Goal: Information Seeking & Learning: Learn about a topic

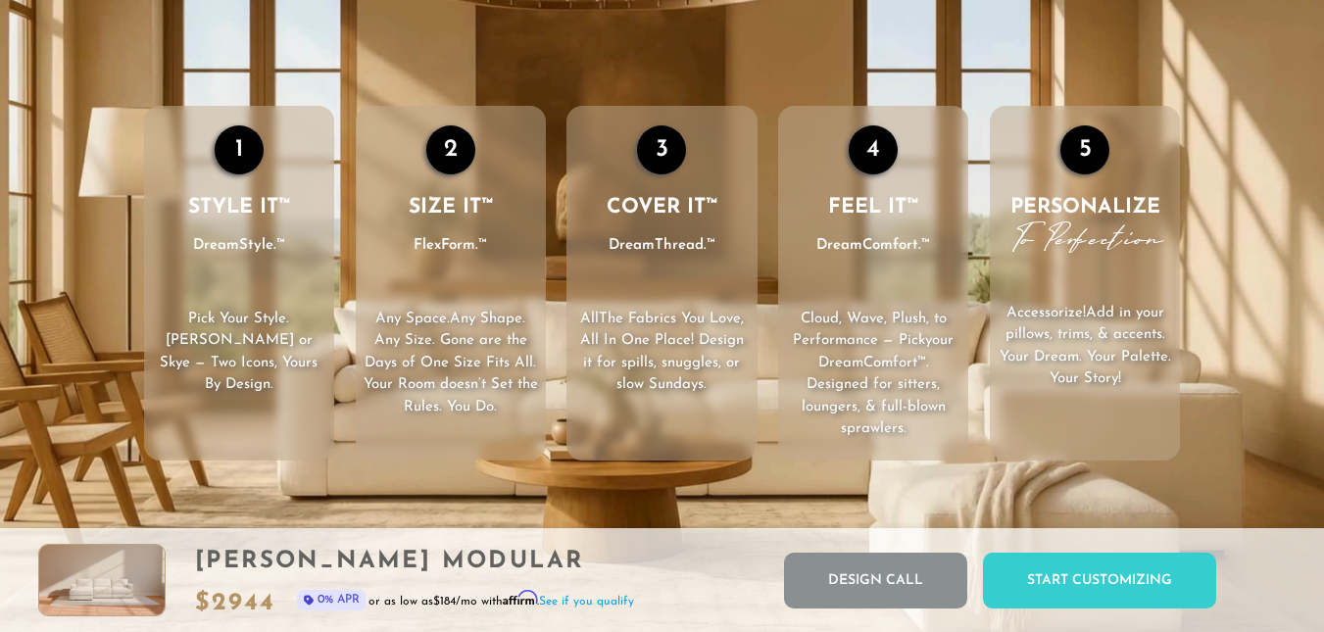
click at [575, 340] on p "All The Fabrics You Love , All In One Place! Design it for spills, snuggles, or…" at bounding box center [661, 353] width 190 height 88
click at [511, 361] on p "Any Space. Any Shape . Any Size. Gone are the Days of One Size Fits All. Your R…" at bounding box center [451, 364] width 190 height 111
click at [419, 376] on span ". Any Size. Gone are the Days of One Size Fits All. Your Room doesn’t Set the R…" at bounding box center [450, 363] width 174 height 103
click at [346, 377] on ul "1 STYLE IT™ DreamStyle.™ Pick Your Style . [PERSON_NAME] or Skye — Two Icons, Y…" at bounding box center [661, 283] width 1057 height 355
click at [347, 377] on ul "1 STYLE IT™ DreamStyle.™ Pick Your Style . [PERSON_NAME] or Skye — Two Icons, Y…" at bounding box center [661, 283] width 1057 height 355
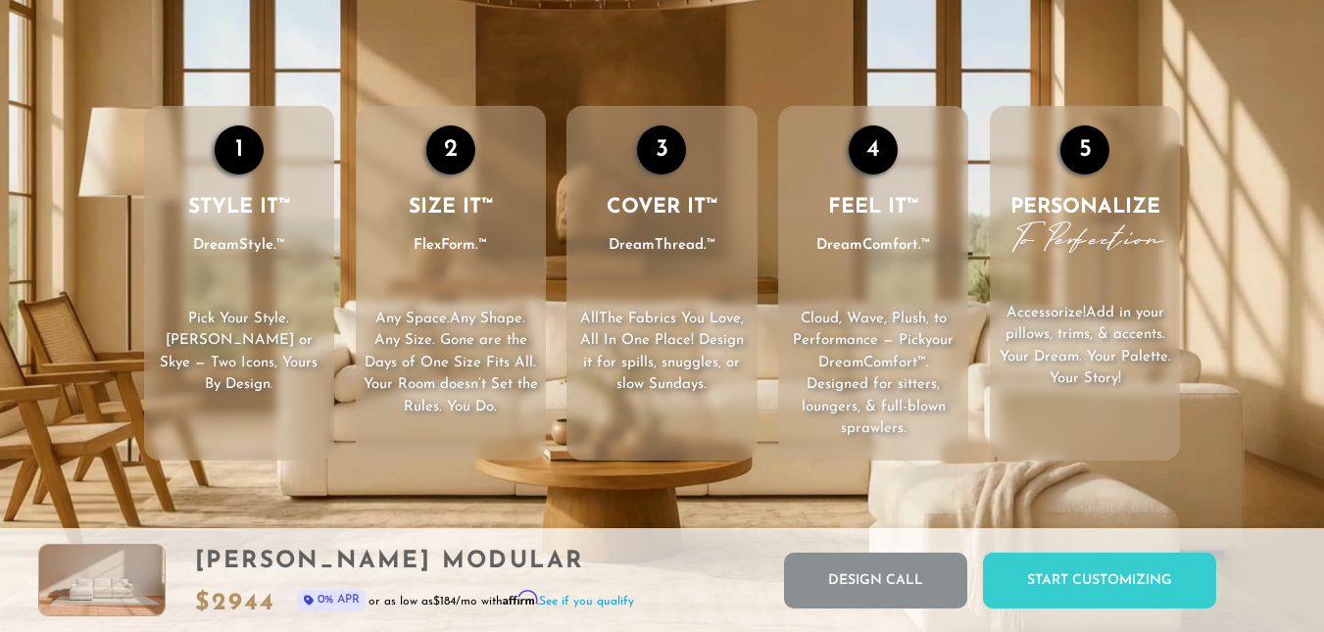
click at [239, 152] on div "1" at bounding box center [239, 149] width 49 height 49
drag, startPoint x: 455, startPoint y: 141, endPoint x: 452, endPoint y: 155, distance: 14.0
click at [452, 155] on div "2" at bounding box center [450, 149] width 49 height 49
drag, startPoint x: 669, startPoint y: 157, endPoint x: 681, endPoint y: 155, distance: 11.9
click at [670, 157] on div "3" at bounding box center [661, 149] width 49 height 49
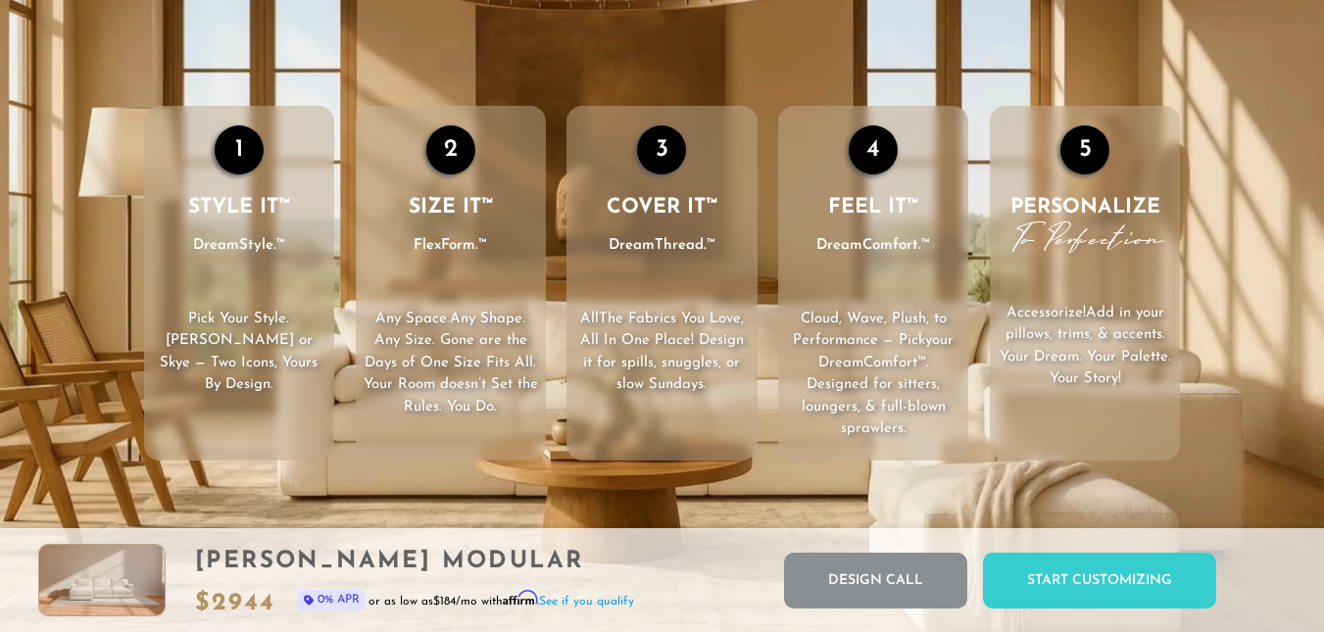
click at [885, 159] on div "4" at bounding box center [872, 149] width 49 height 49
click at [1076, 150] on div "5" at bounding box center [1084, 149] width 49 height 49
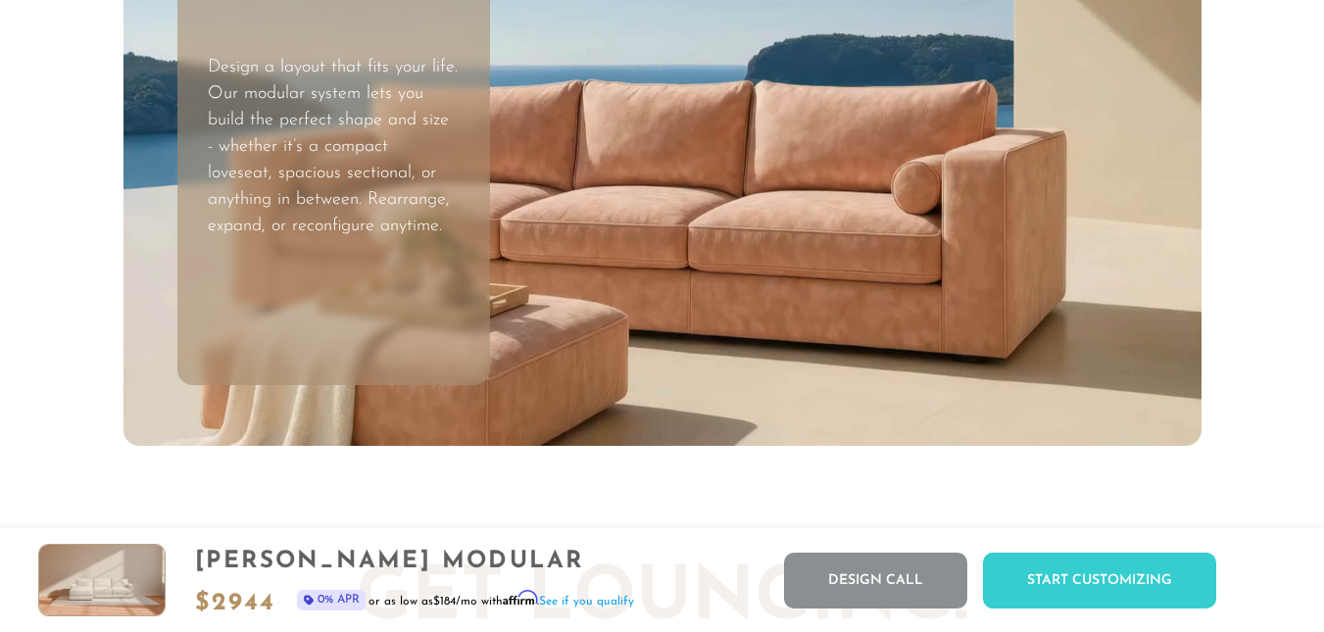
scroll to position [5538, 0]
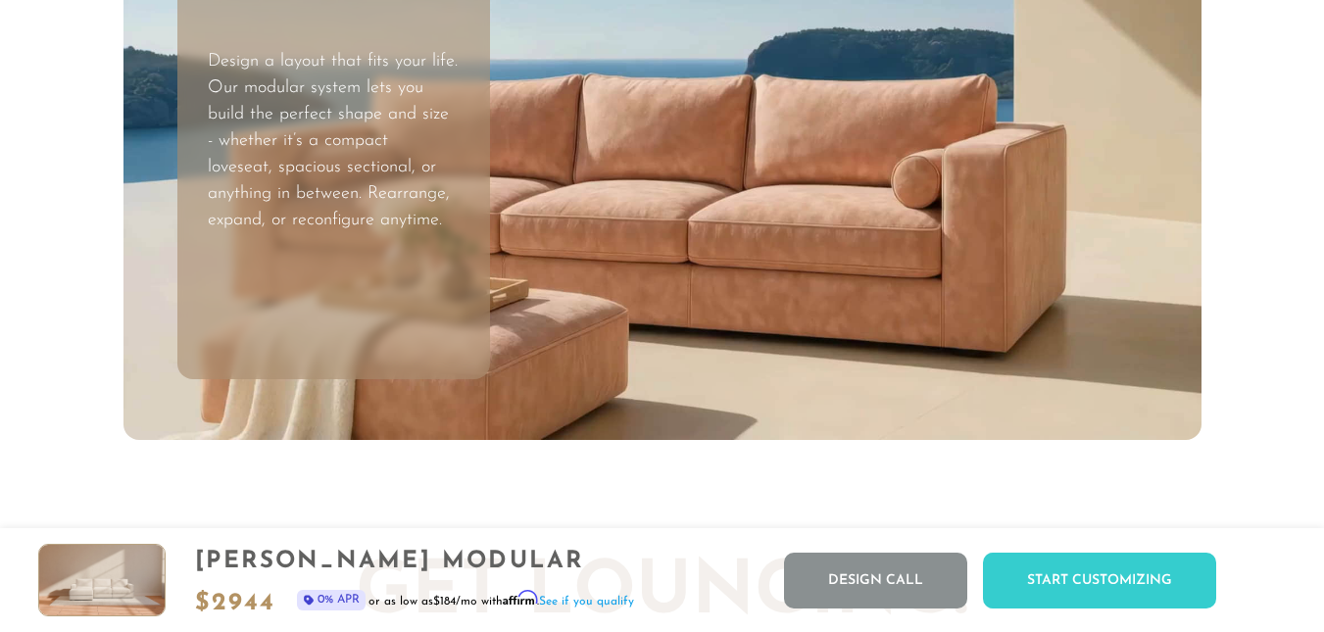
click at [911, 169] on video "Your browser does not support HTML5 video." at bounding box center [662, 136] width 1078 height 606
click at [911, 173] on video "Your browser does not support HTML5 video." at bounding box center [662, 136] width 1078 height 606
click at [915, 175] on video "Your browser does not support HTML5 video." at bounding box center [662, 136] width 1078 height 606
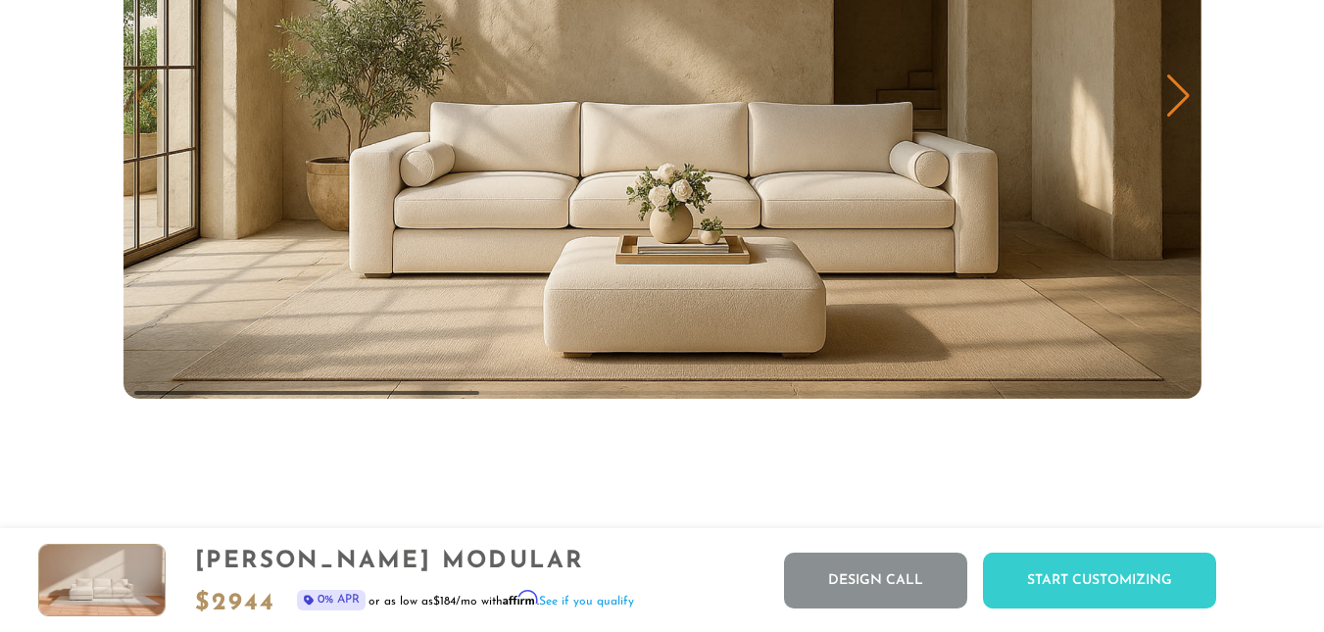
scroll to position [9656, 0]
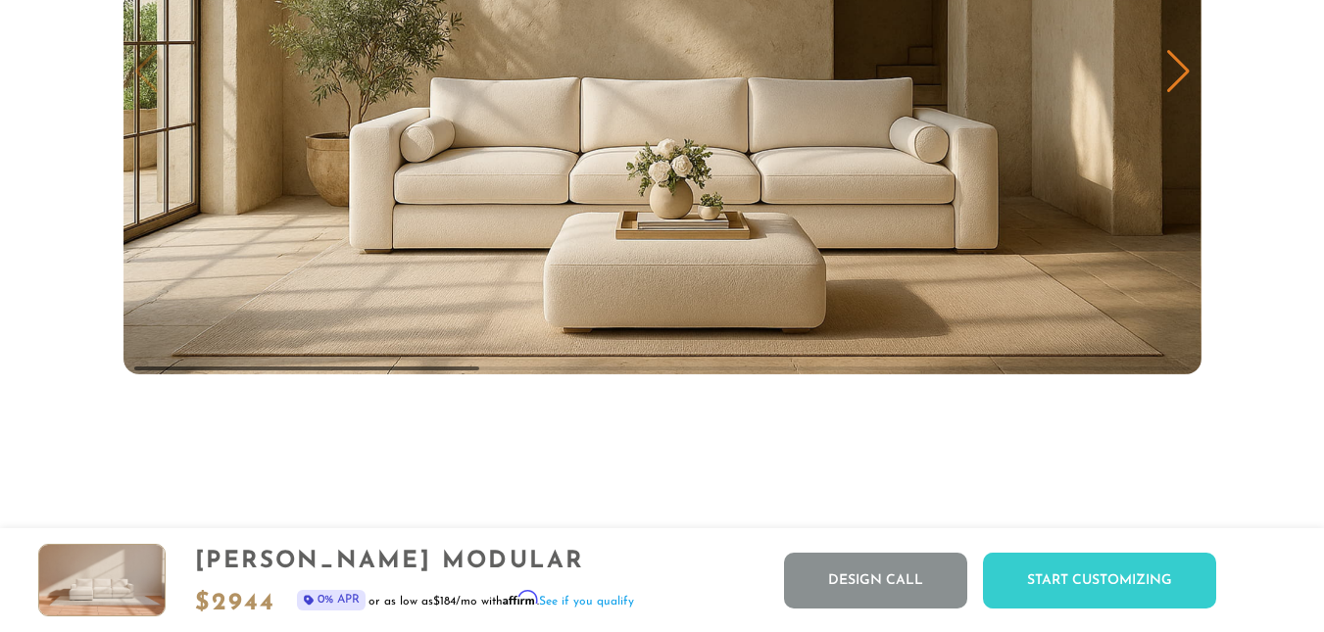
click at [1169, 72] on div "Next slide" at bounding box center [1178, 71] width 26 height 43
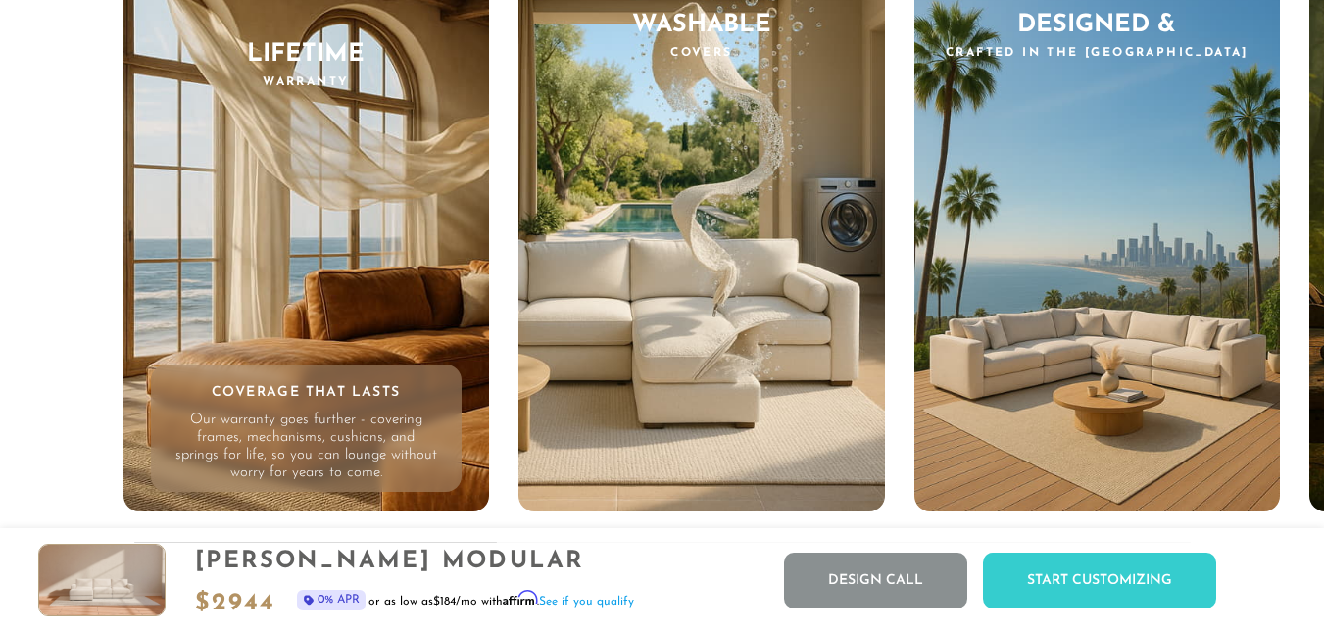
scroll to position [18173, 0]
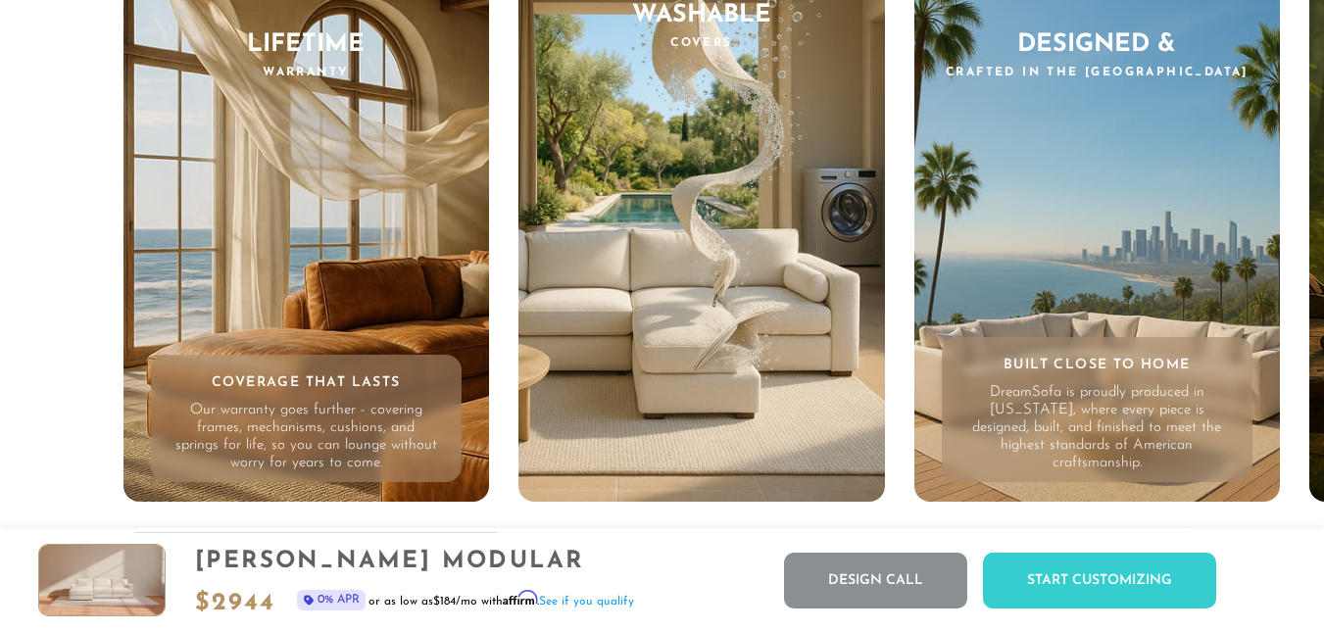
click at [1153, 326] on div "Designed & Crafted in the [GEOGRAPHIC_DATA] Built Close to Home DreamSofa is pr…" at bounding box center [1097, 228] width 366 height 549
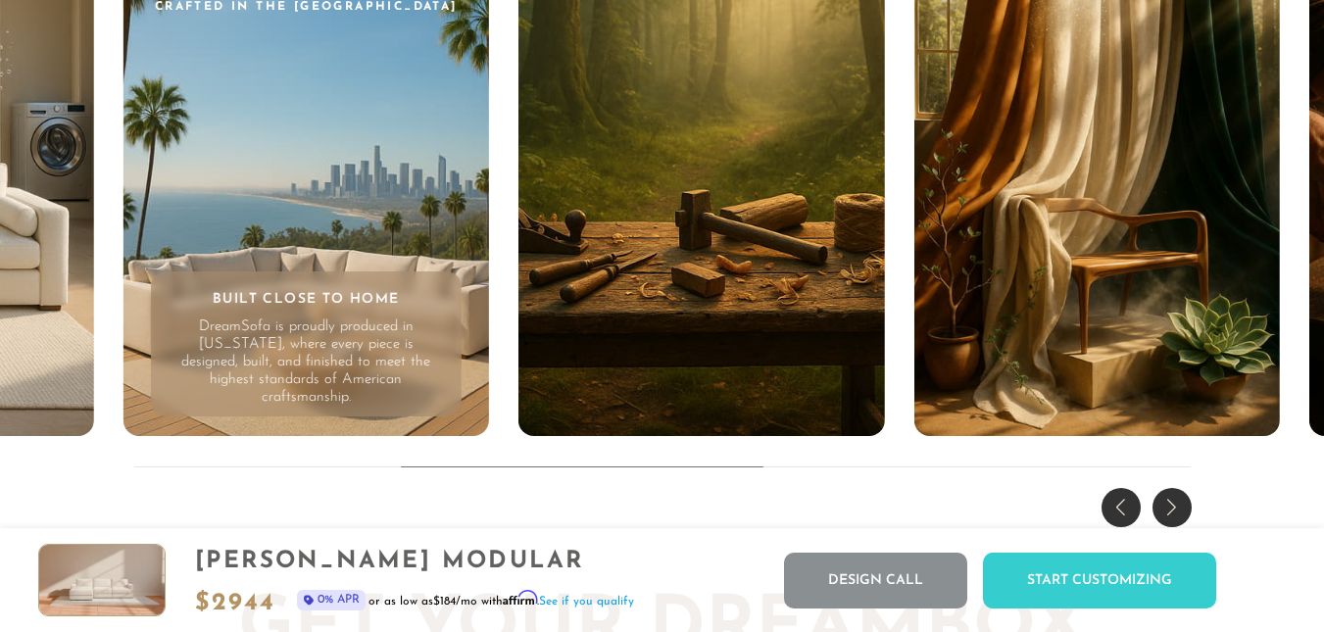
scroll to position [18250, 0]
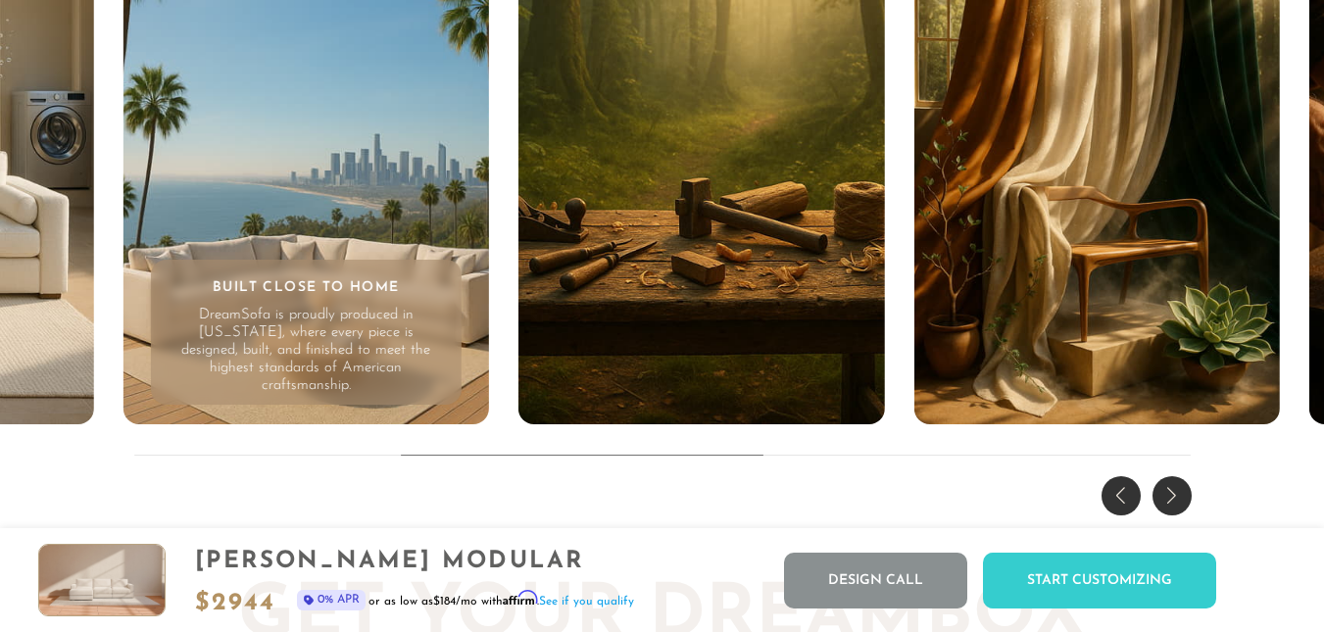
click at [277, 260] on div "Designed & Crafted in the [GEOGRAPHIC_DATA] Built Close to Home DreamSofa is pr…" at bounding box center [305, 151] width 366 height 549
click at [279, 262] on div "Designed & Crafted in the [GEOGRAPHIC_DATA] Built Close to Home DreamSofa is pr…" at bounding box center [305, 151] width 366 height 549
click at [281, 262] on div "Designed & Crafted in the [GEOGRAPHIC_DATA] Built Close to Home DreamSofa is pr…" at bounding box center [305, 151] width 366 height 549
click at [238, 281] on div "Designed & Crafted in the [GEOGRAPHIC_DATA] Built Close to Home DreamSofa is pr…" at bounding box center [305, 151] width 366 height 549
click at [254, 287] on div "Designed & Crafted in the [GEOGRAPHIC_DATA] Built Close to Home DreamSofa is pr…" at bounding box center [305, 151] width 366 height 549
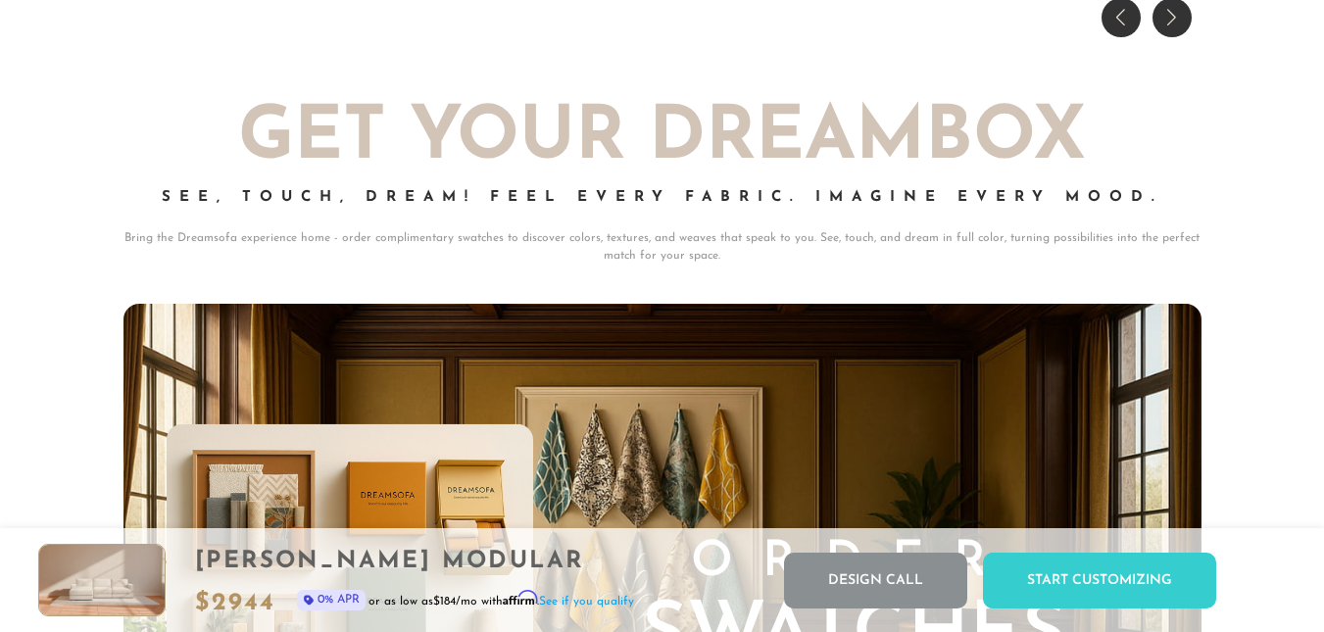
scroll to position [19022, 0]
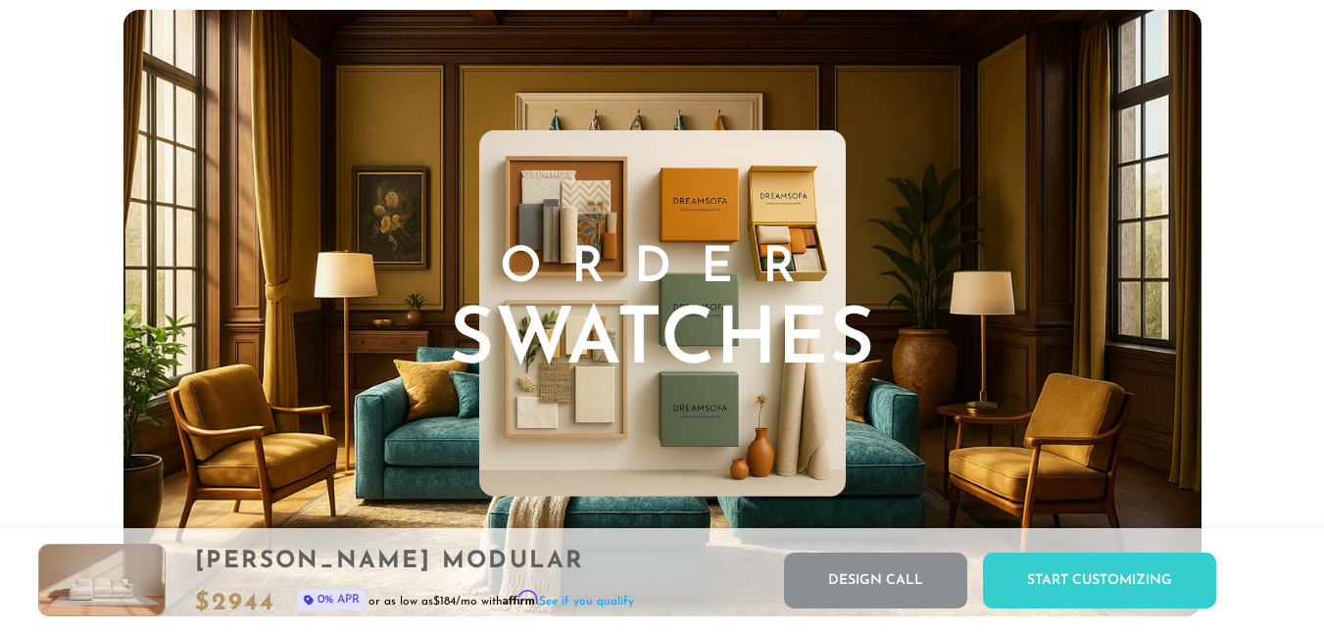
click at [596, 408] on img at bounding box center [662, 312] width 366 height 367
